Goal: Information Seeking & Learning: Check status

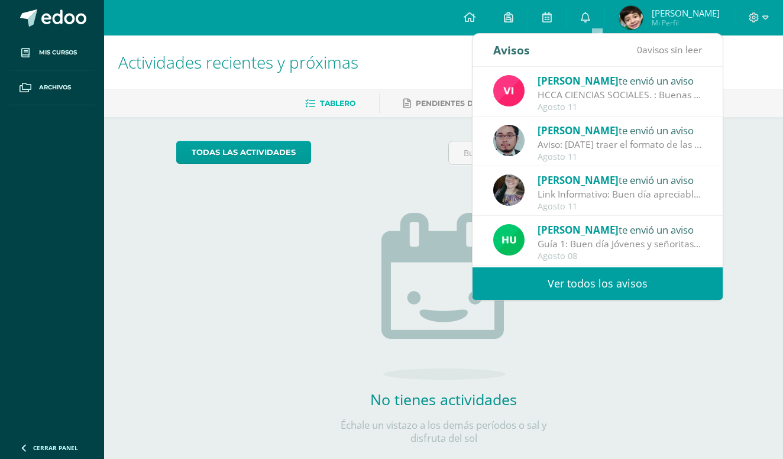
click at [596, 278] on link "Ver todos los avisos" at bounding box center [598, 283] width 250 height 33
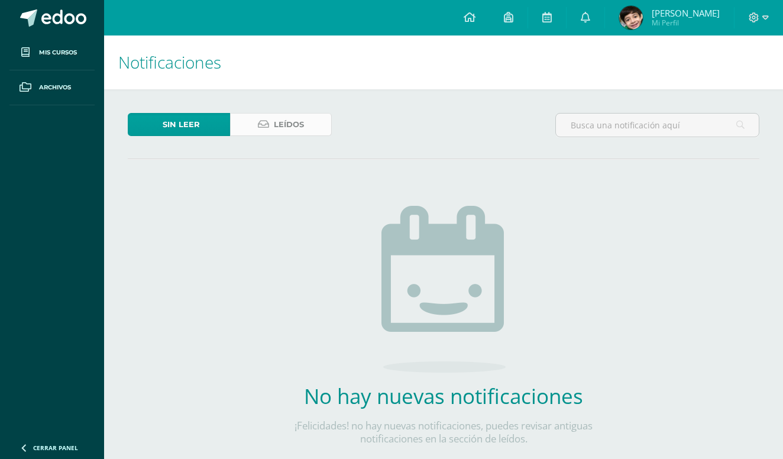
click at [294, 117] on span "Leídos" at bounding box center [289, 125] width 30 height 22
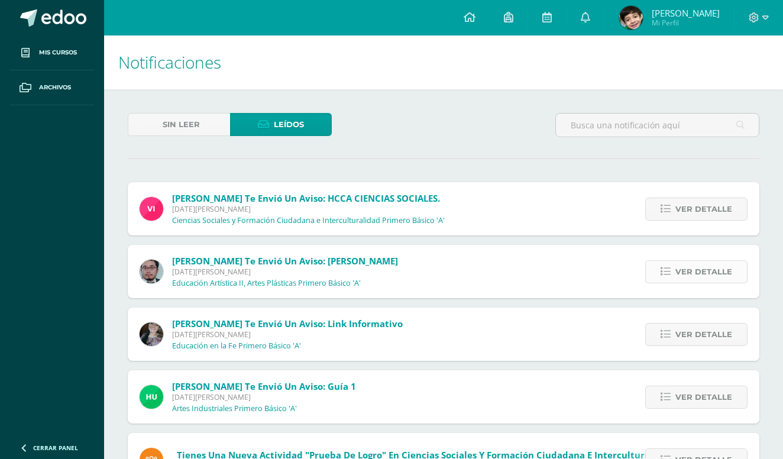
click at [714, 281] on span "Ver detalle" at bounding box center [704, 272] width 57 height 22
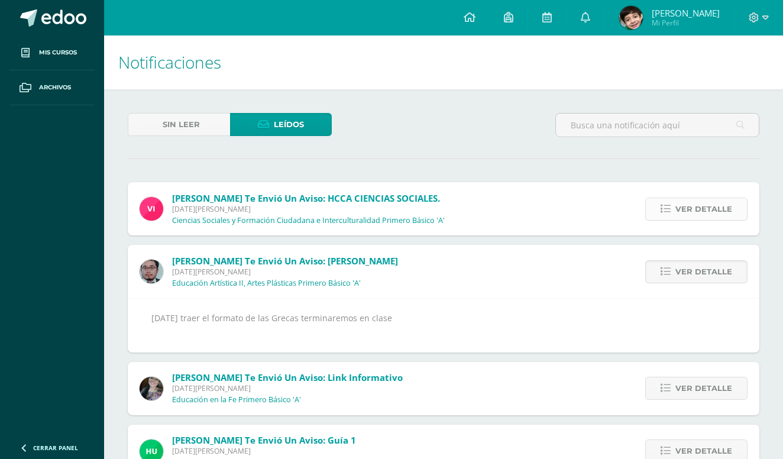
click at [713, 206] on span "Ver detalle" at bounding box center [704, 209] width 57 height 22
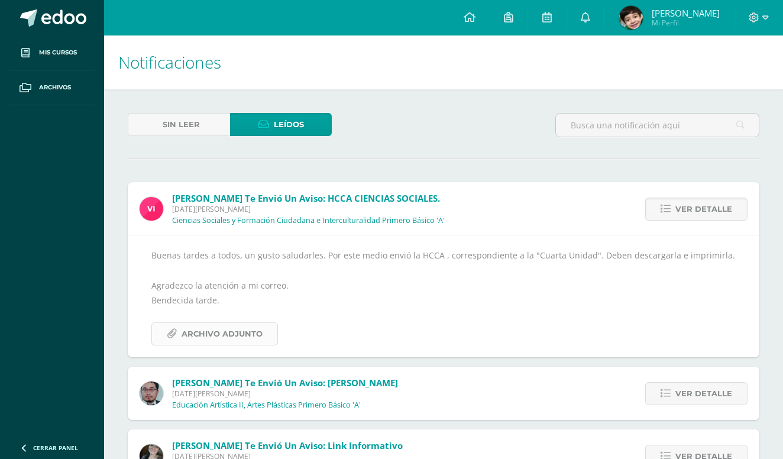
click at [206, 333] on span "Archivo Adjunto" at bounding box center [222, 334] width 81 height 22
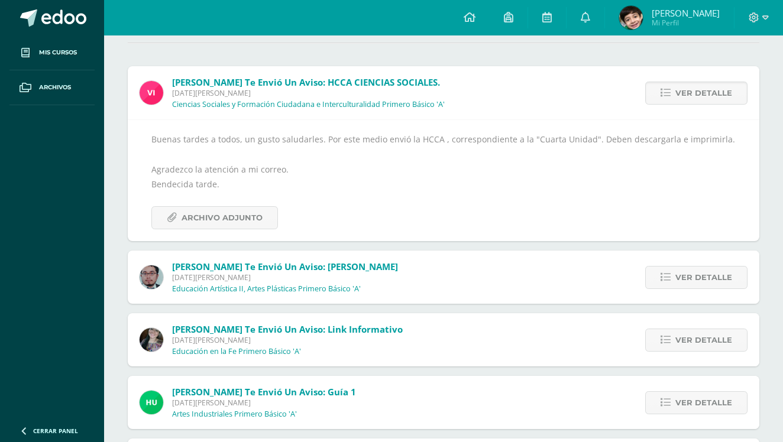
scroll to position [146, 0]
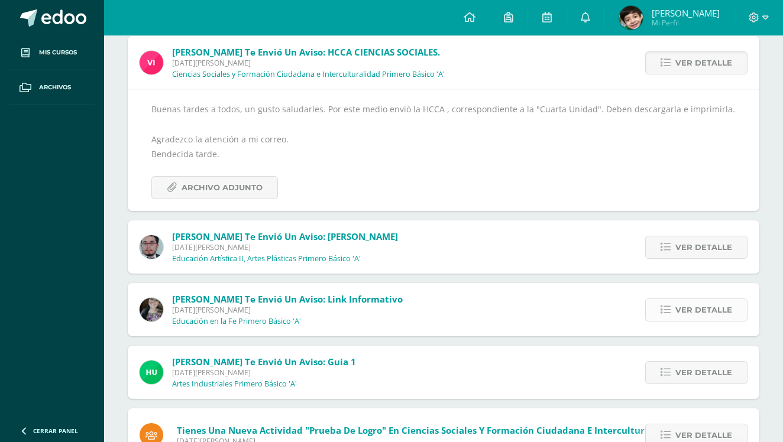
click at [715, 303] on span "Ver detalle" at bounding box center [704, 310] width 57 height 22
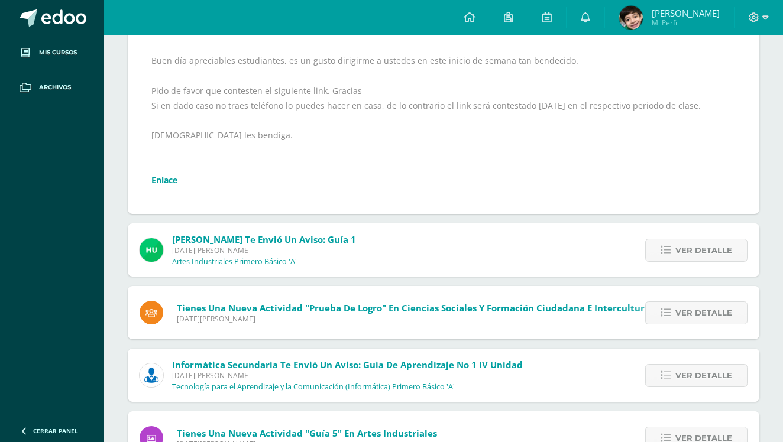
scroll to position [363, 0]
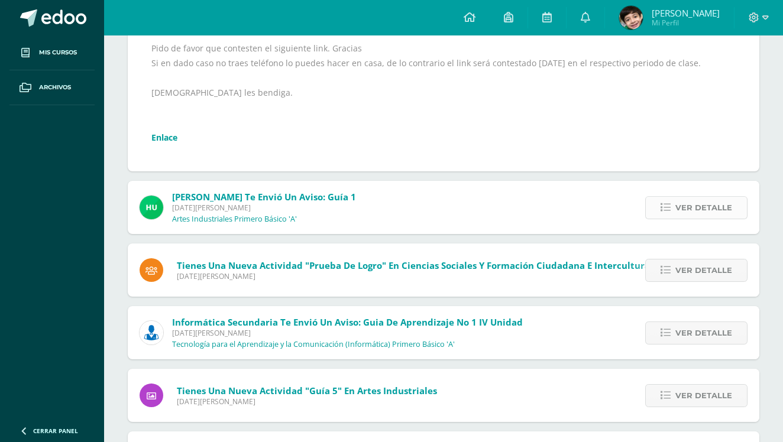
click at [691, 206] on span "Ver detalle" at bounding box center [704, 208] width 57 height 22
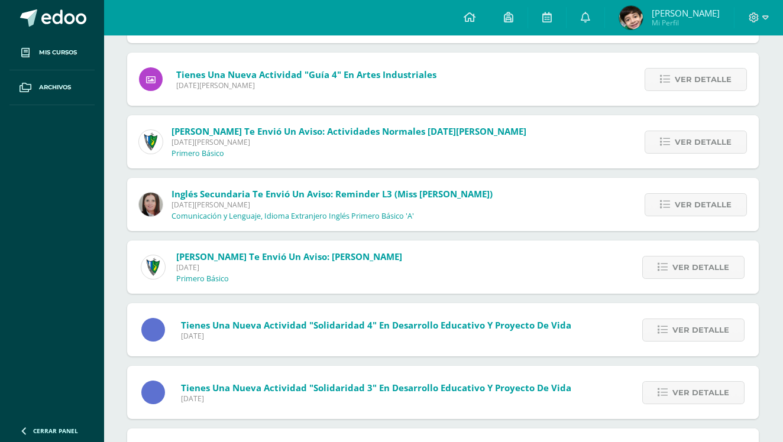
scroll to position [777, 1]
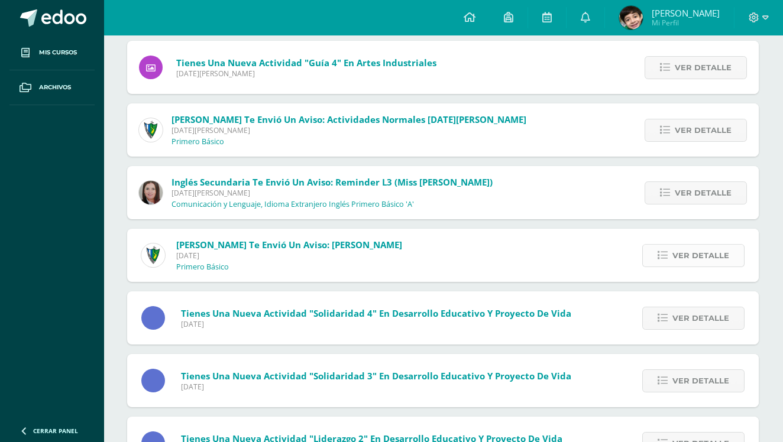
click at [713, 259] on span "Ver detalle" at bounding box center [701, 256] width 57 height 22
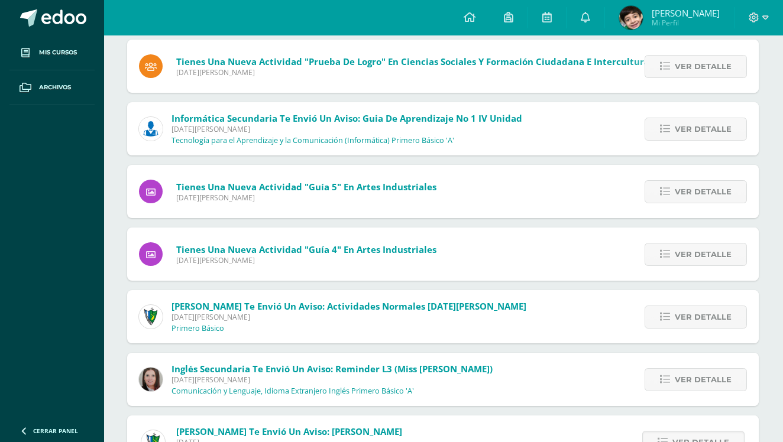
scroll to position [394, 1]
click at [704, 124] on span "Ver detalle" at bounding box center [703, 129] width 57 height 22
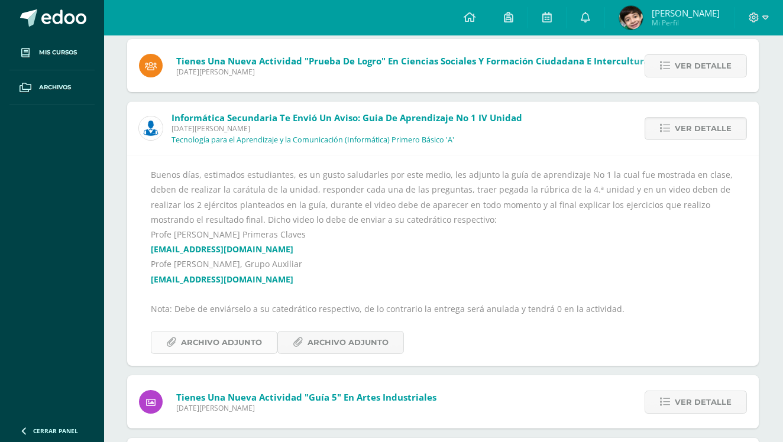
click at [228, 340] on span "Archivo Adjunto" at bounding box center [221, 343] width 81 height 22
click at [359, 344] on span "Archivo Adjunto" at bounding box center [348, 343] width 81 height 22
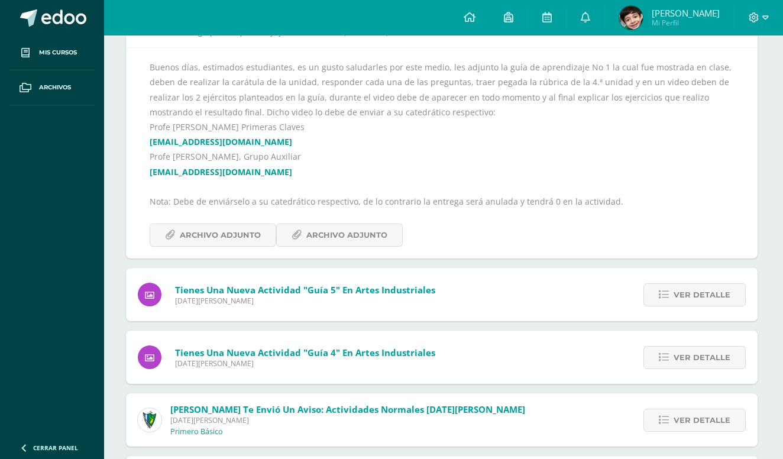
scroll to position [502, 2]
click at [694, 293] on span "Ver detalle" at bounding box center [702, 294] width 57 height 22
